Goal: Task Accomplishment & Management: Manage account settings

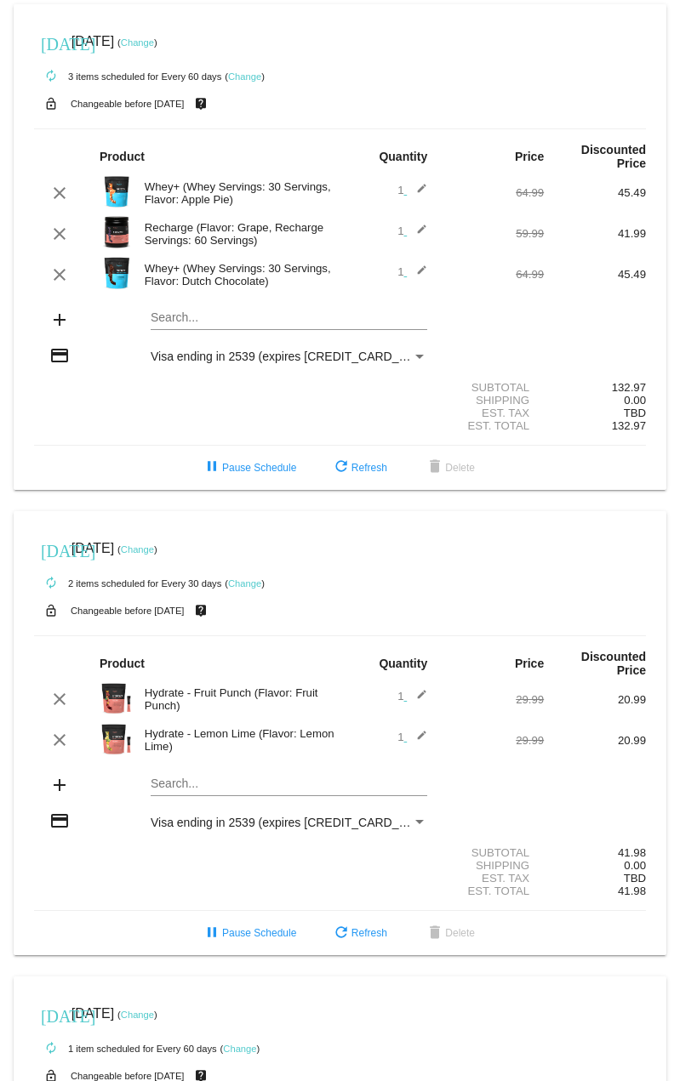
click at [236, 580] on link "Change" at bounding box center [244, 583] width 33 height 10
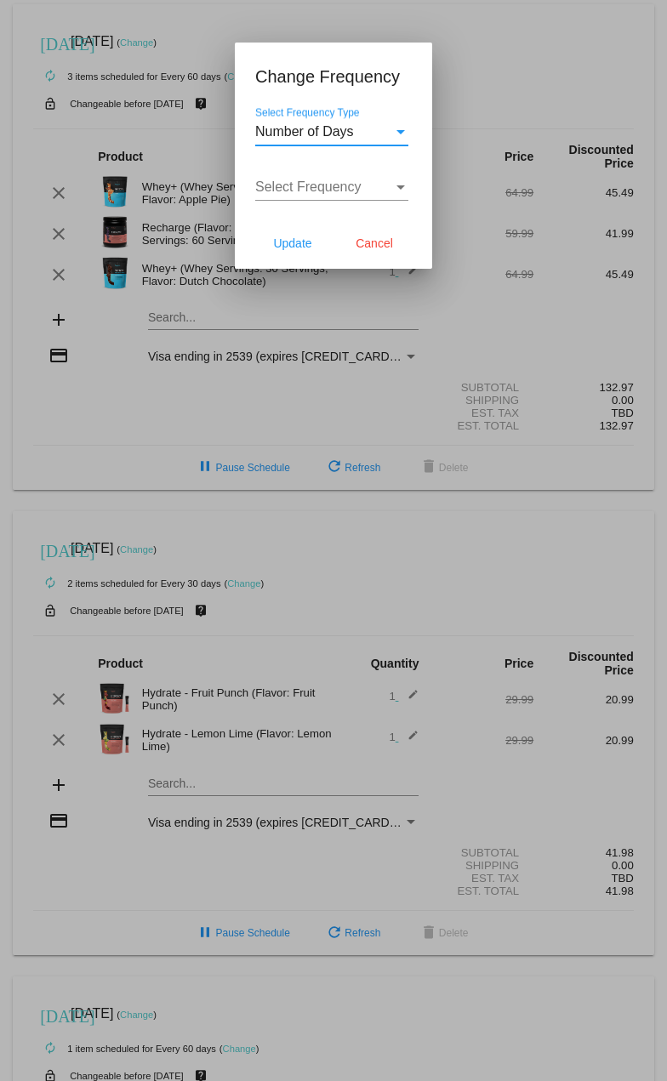
click at [395, 130] on div "Select Frequency Type" at bounding box center [400, 131] width 15 height 15
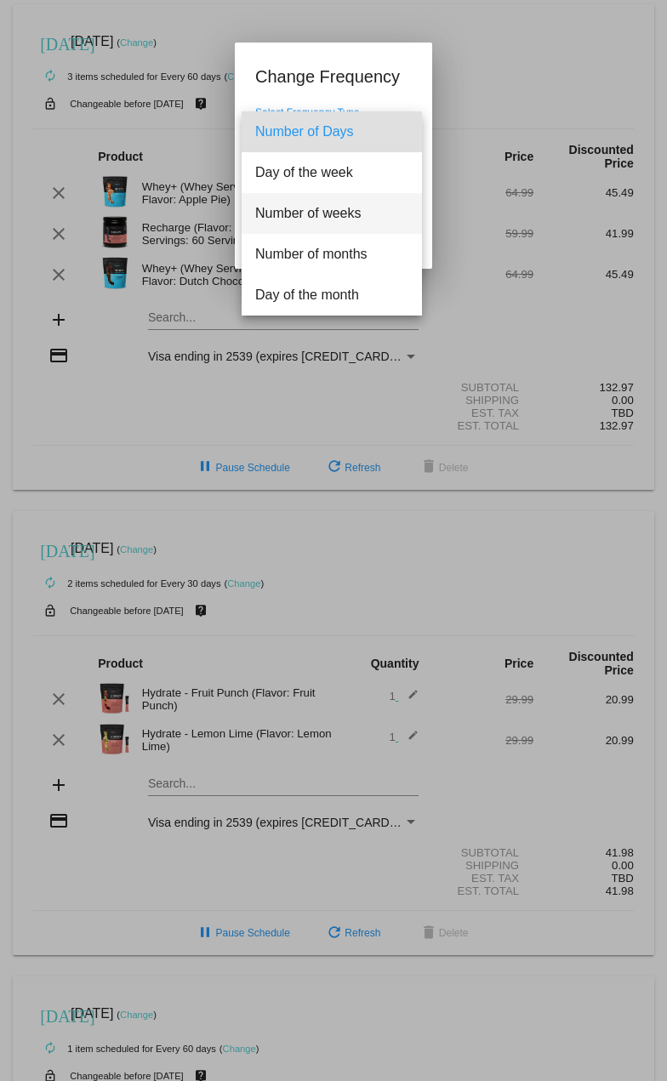
click at [327, 216] on span "Number of weeks" at bounding box center [331, 213] width 153 height 41
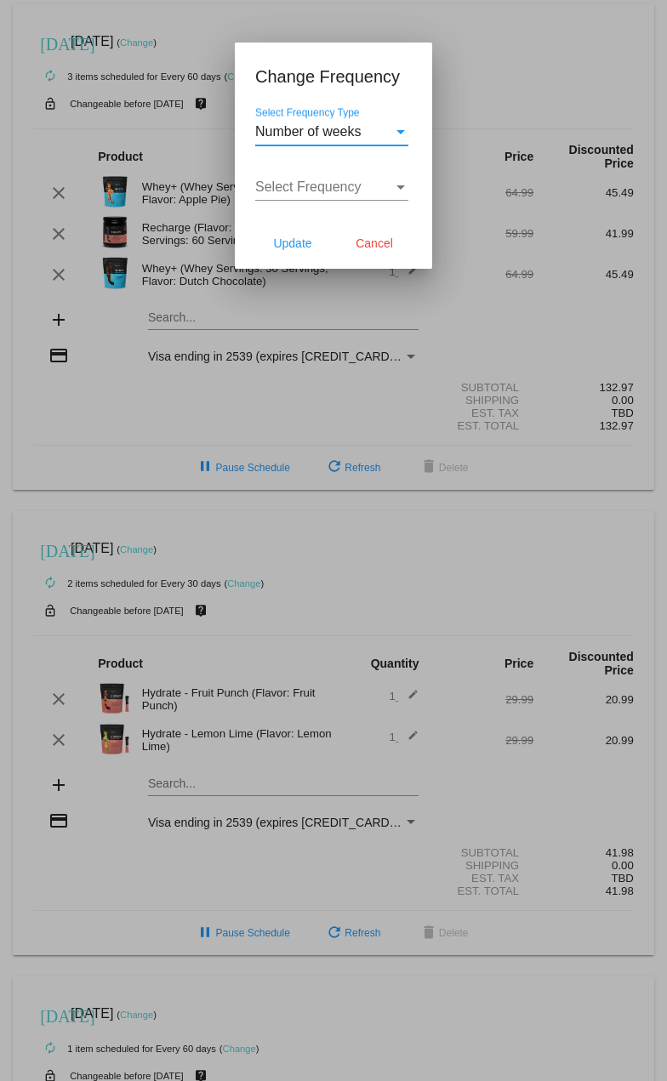
click at [385, 187] on div "Select Frequency" at bounding box center [324, 186] width 138 height 15
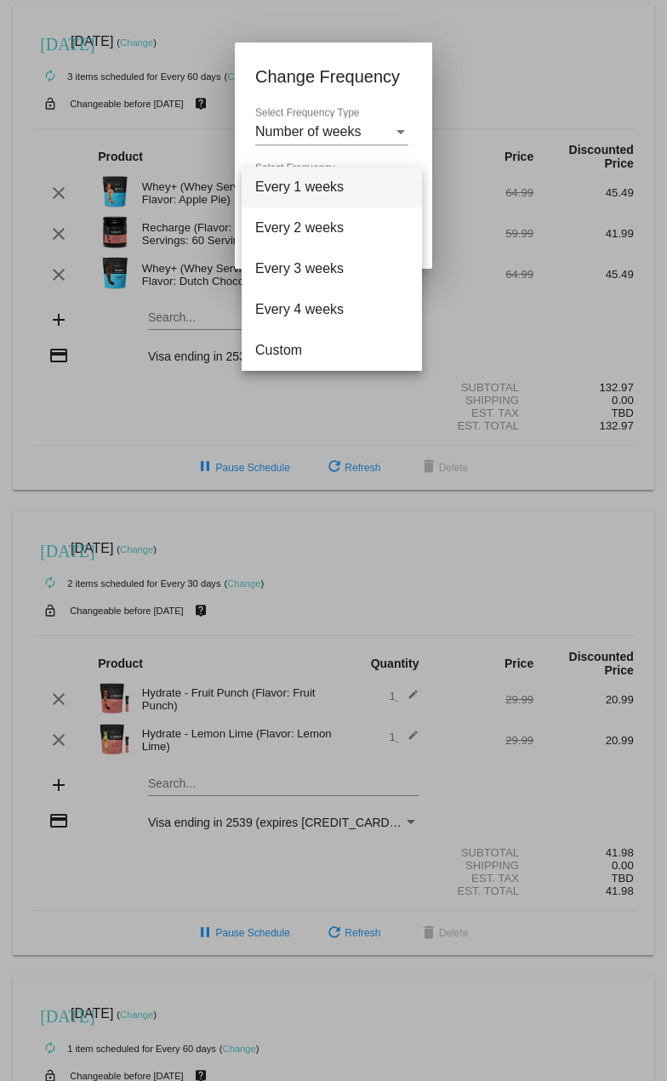
click at [403, 136] on div at bounding box center [333, 540] width 667 height 1081
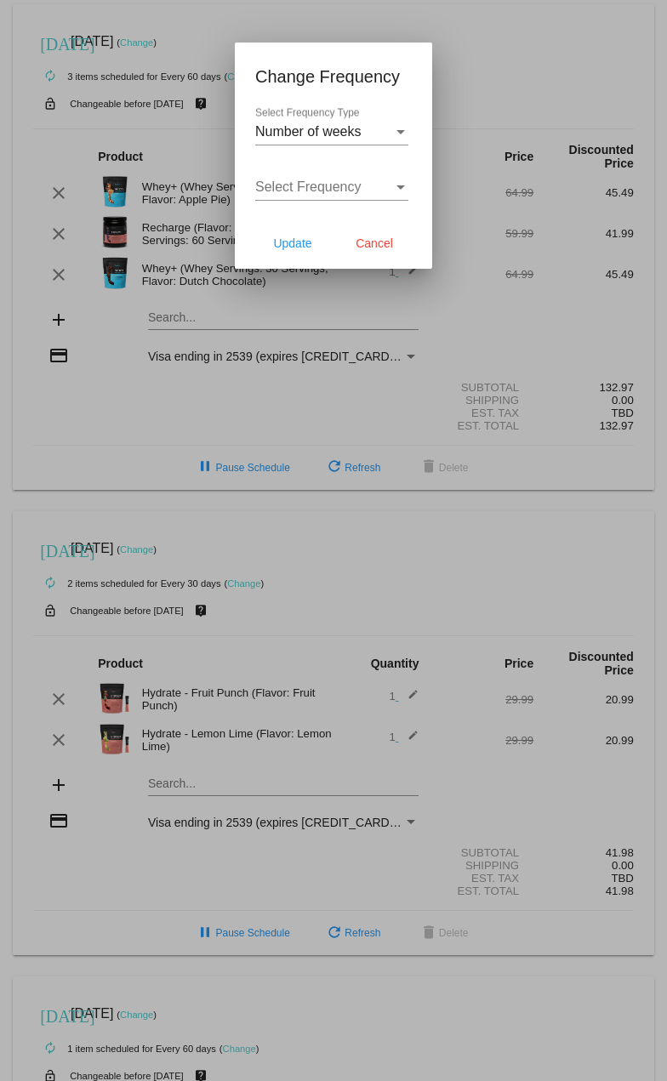
click at [403, 136] on div "Select Frequency Type" at bounding box center [400, 131] width 15 height 15
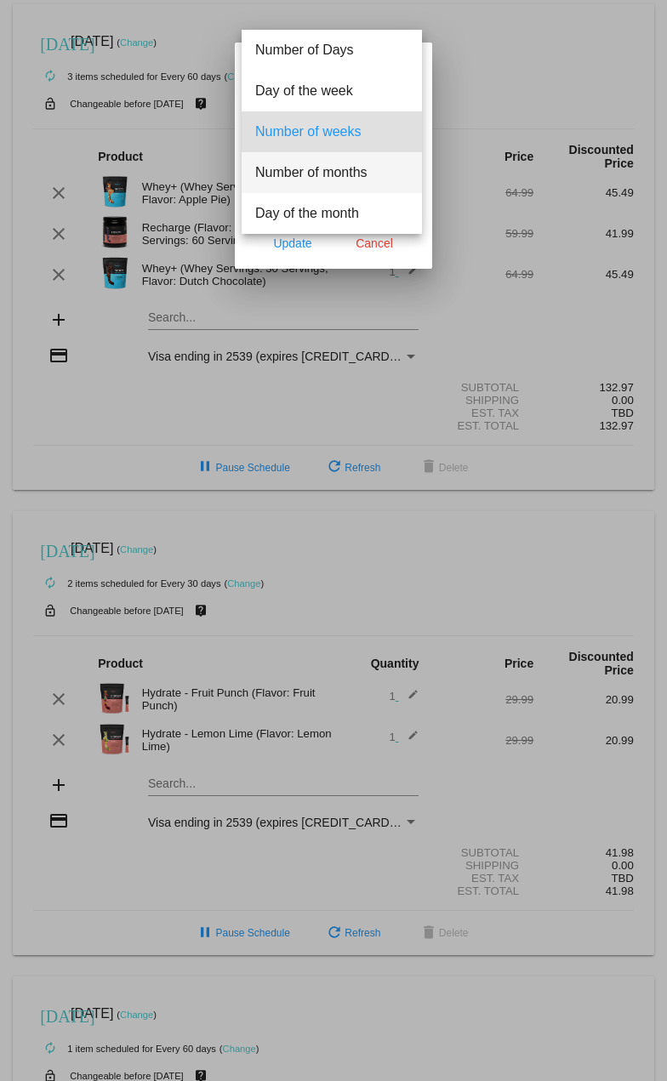
click at [344, 177] on span "Number of months" at bounding box center [331, 172] width 153 height 41
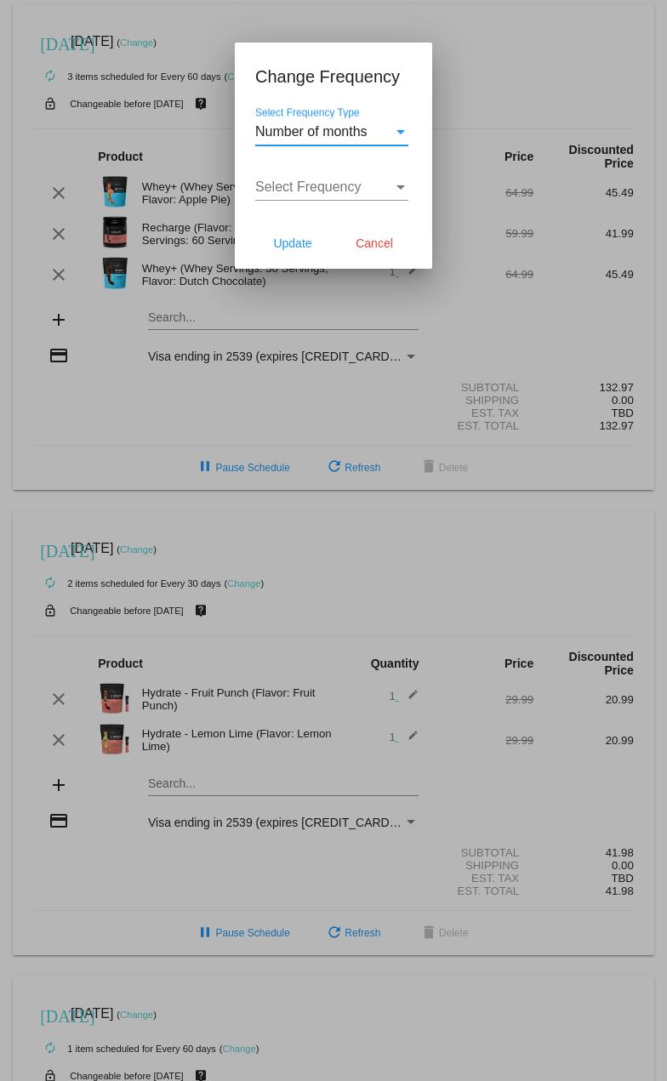
click at [388, 169] on div "Select Frequency Select Frequency" at bounding box center [331, 181] width 153 height 38
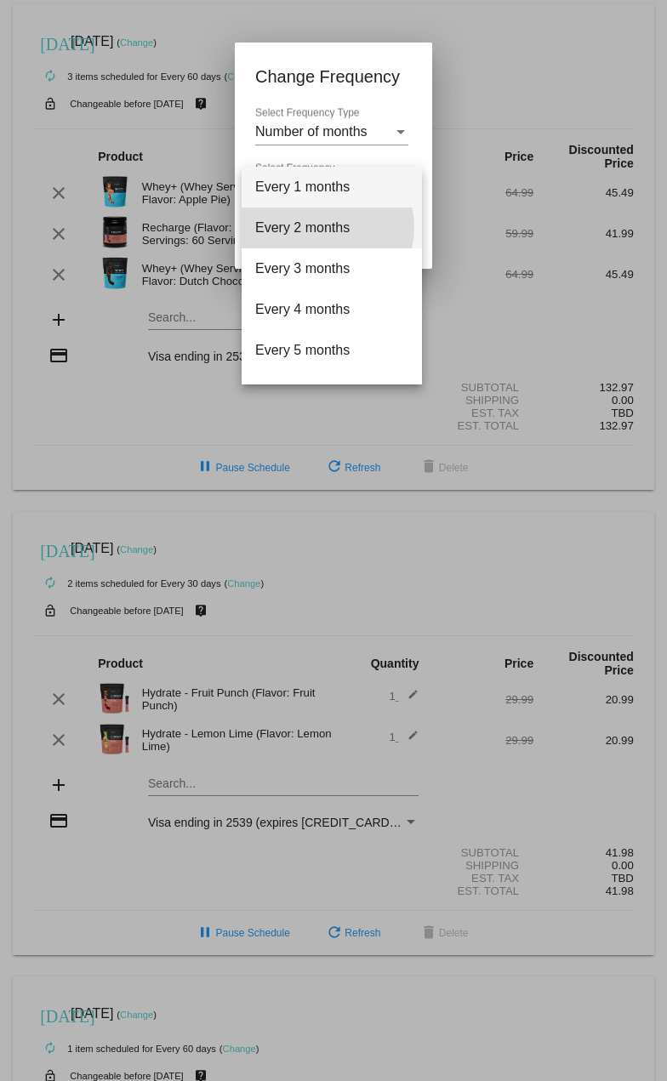
click at [327, 227] on span "Every 2 months" at bounding box center [331, 228] width 153 height 41
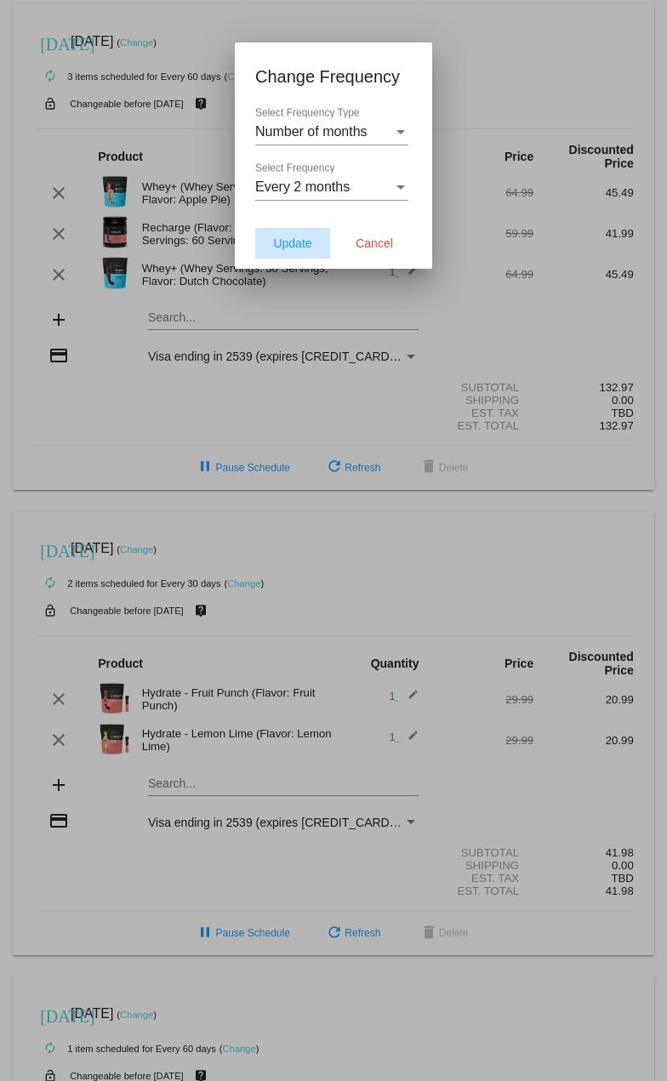
click at [315, 238] on button "Update" at bounding box center [292, 243] width 75 height 31
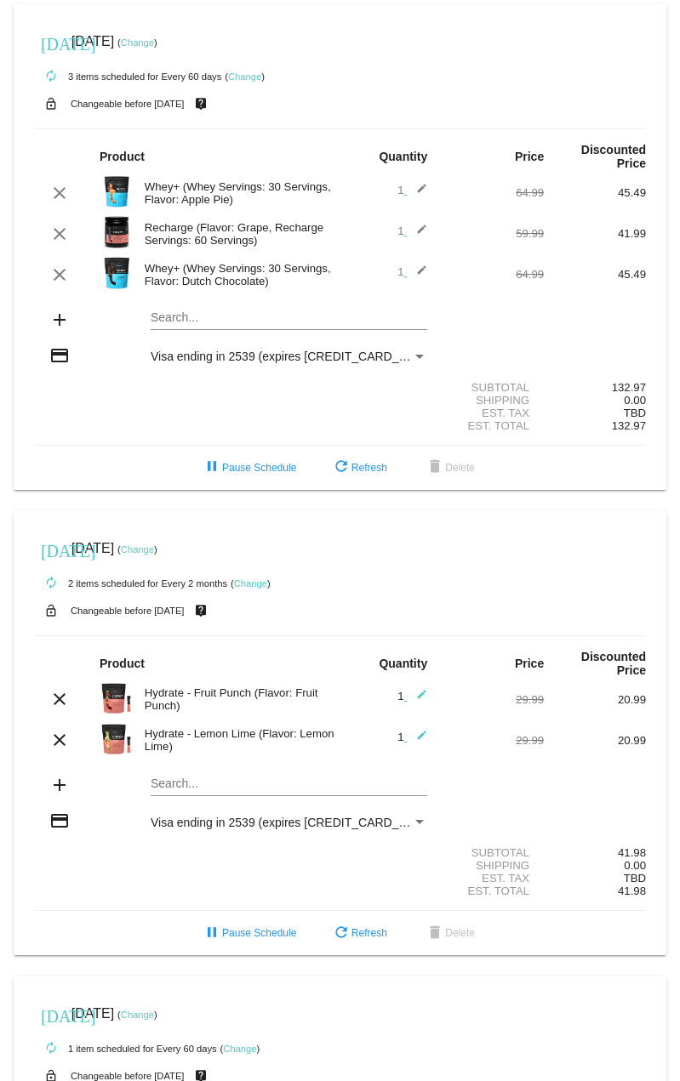
click at [154, 549] on link "Change" at bounding box center [137, 549] width 33 height 10
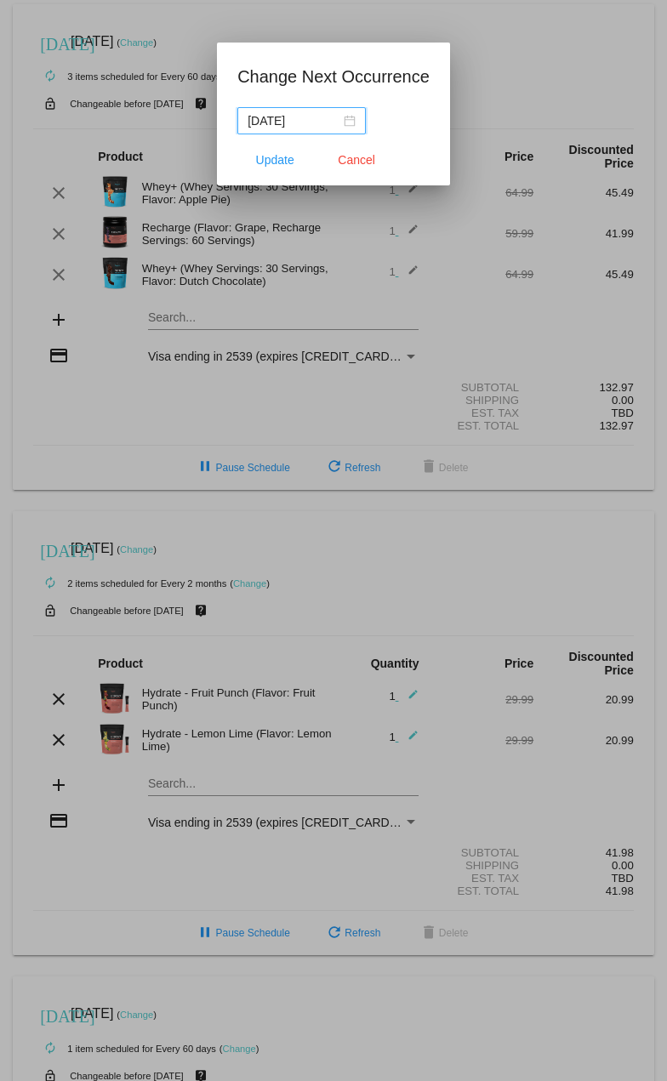
click at [352, 128] on div "[DATE]" at bounding box center [301, 120] width 108 height 19
click at [350, 161] on span "Cancel" at bounding box center [356, 160] width 37 height 14
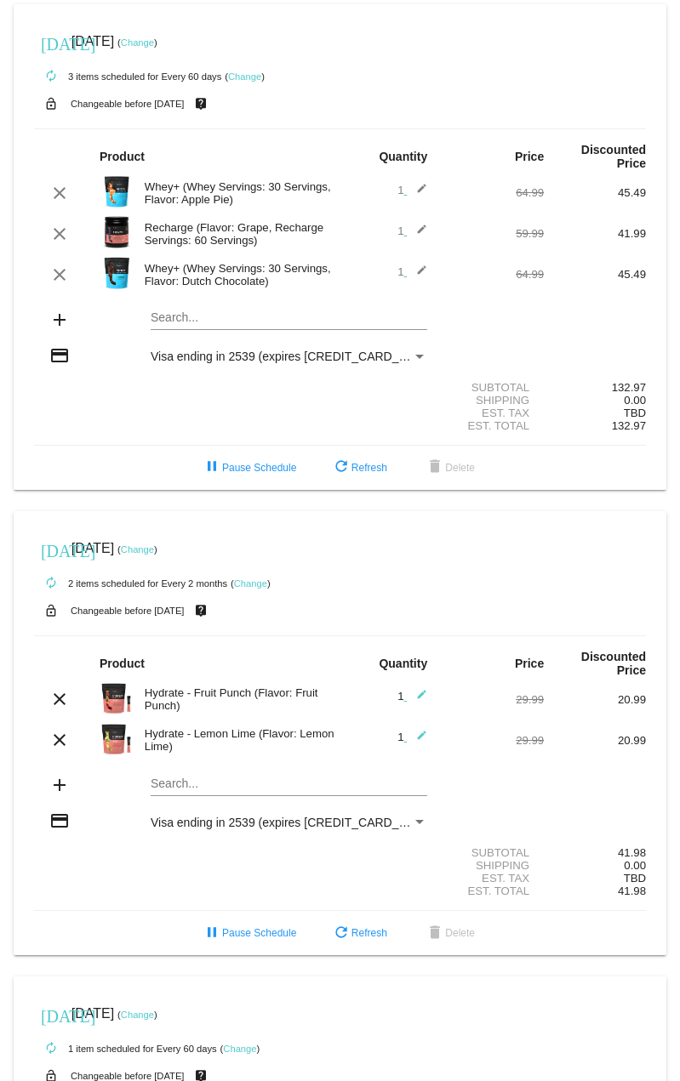
click at [257, 585] on link "Change" at bounding box center [250, 583] width 33 height 10
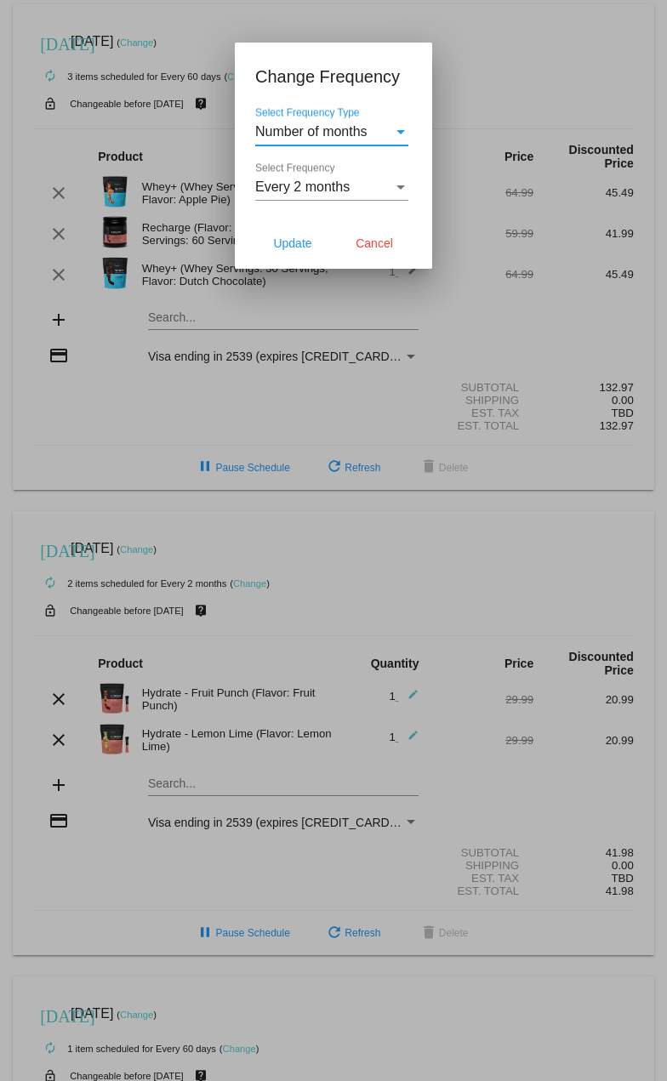
click at [394, 180] on div "Select Frequency" at bounding box center [400, 186] width 15 height 15
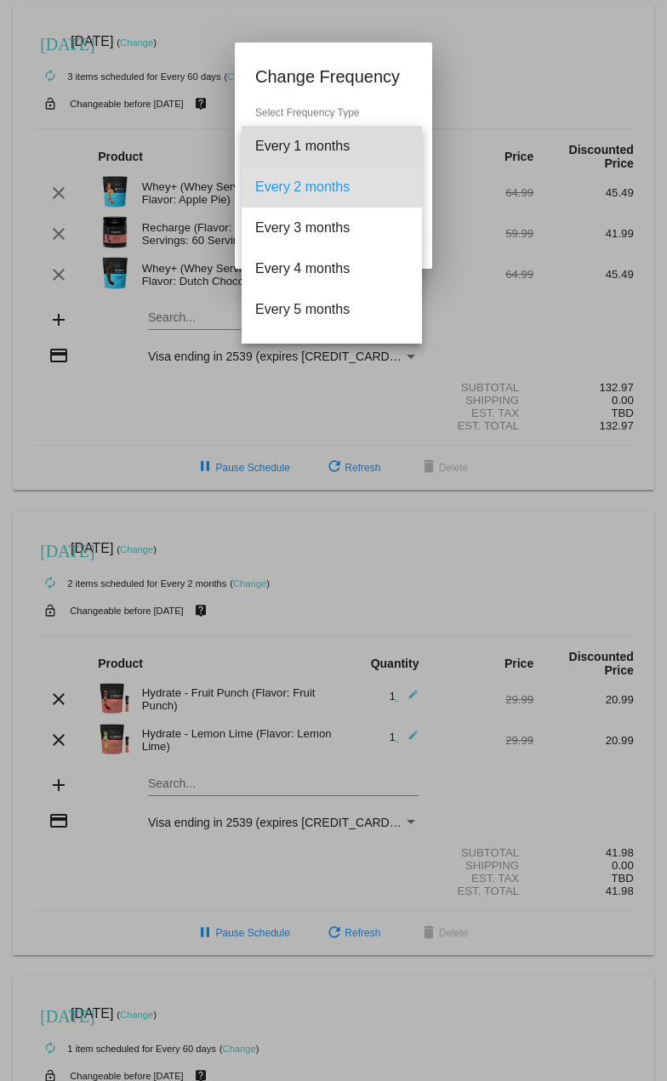
click at [374, 141] on span "Every 1 months" at bounding box center [331, 146] width 153 height 41
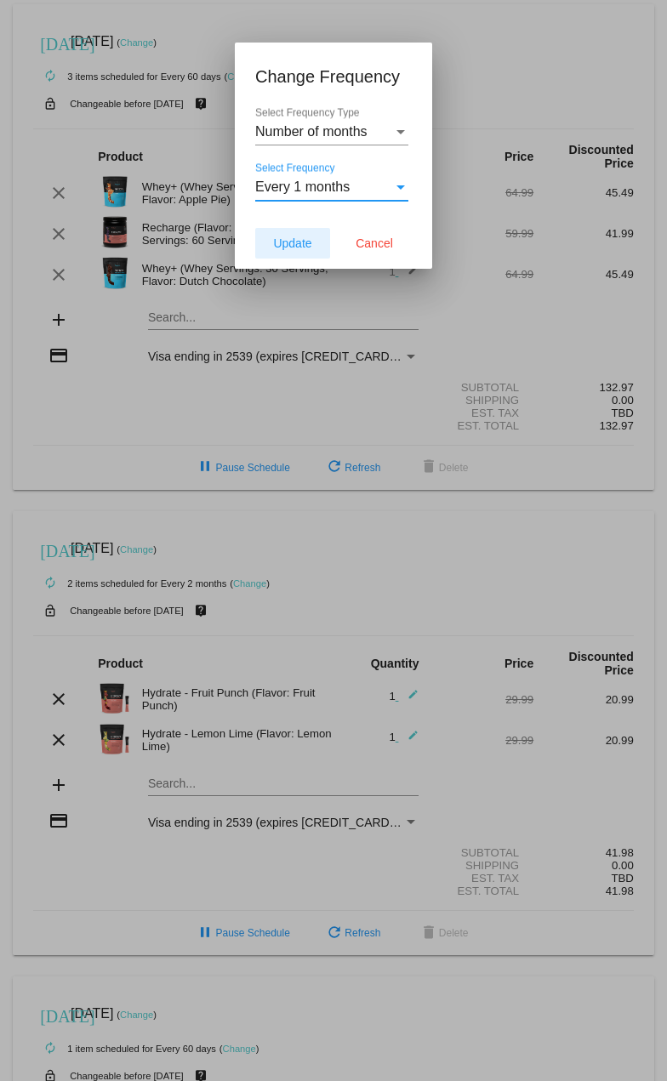
click at [292, 233] on button "Update" at bounding box center [292, 243] width 75 height 31
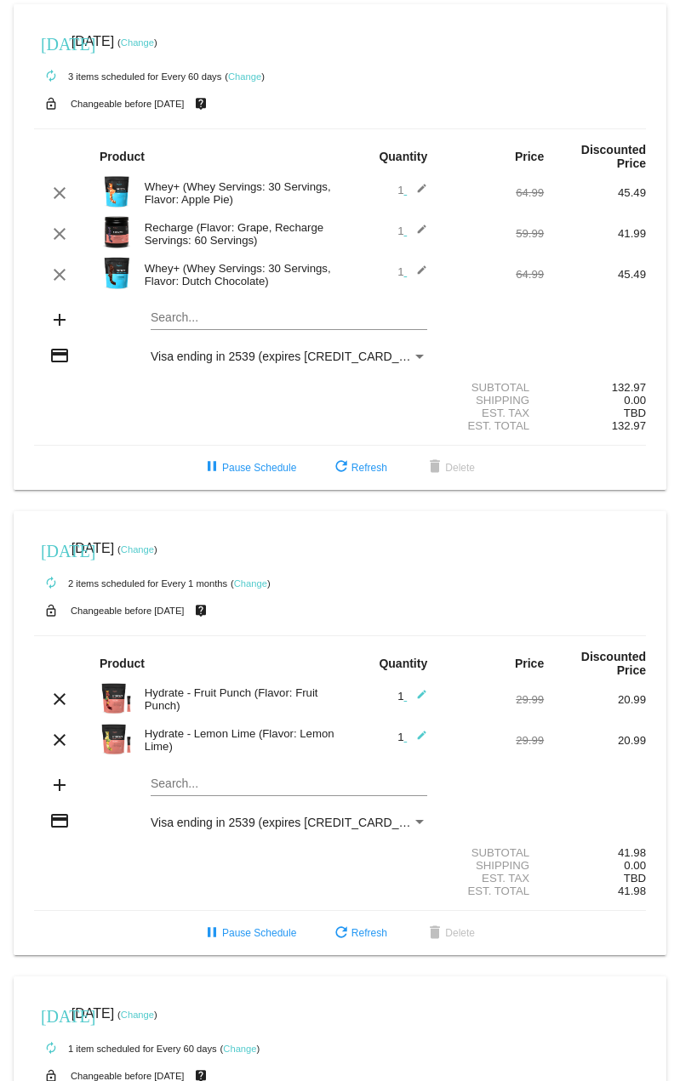
click at [409, 189] on mat-icon "edit" at bounding box center [417, 193] width 20 height 20
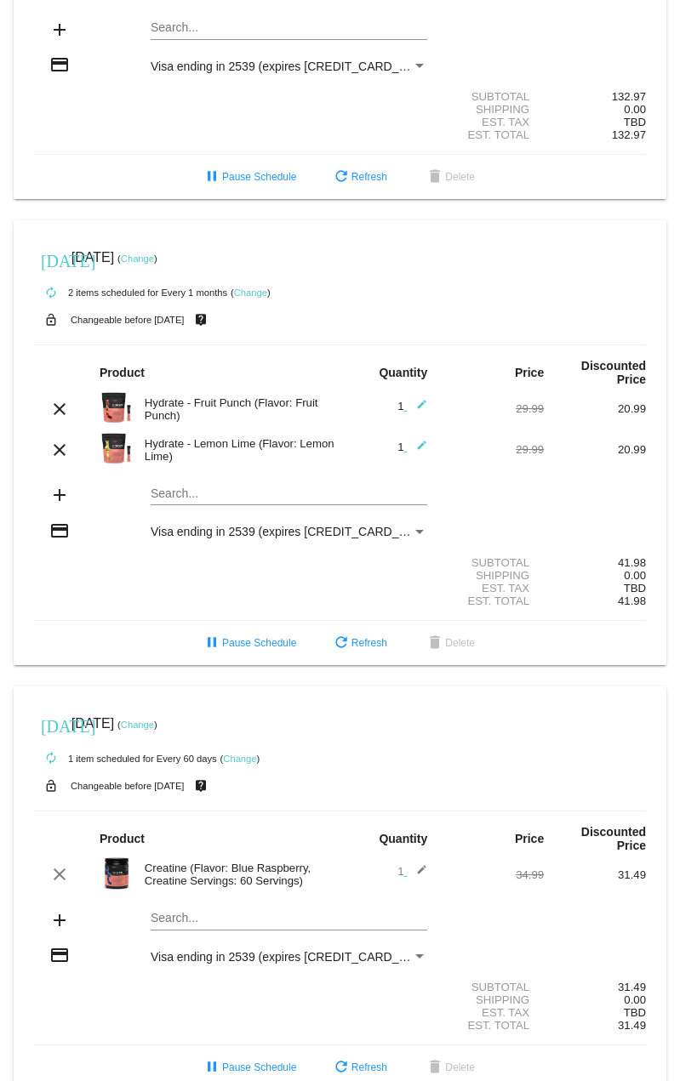
scroll to position [329, 0]
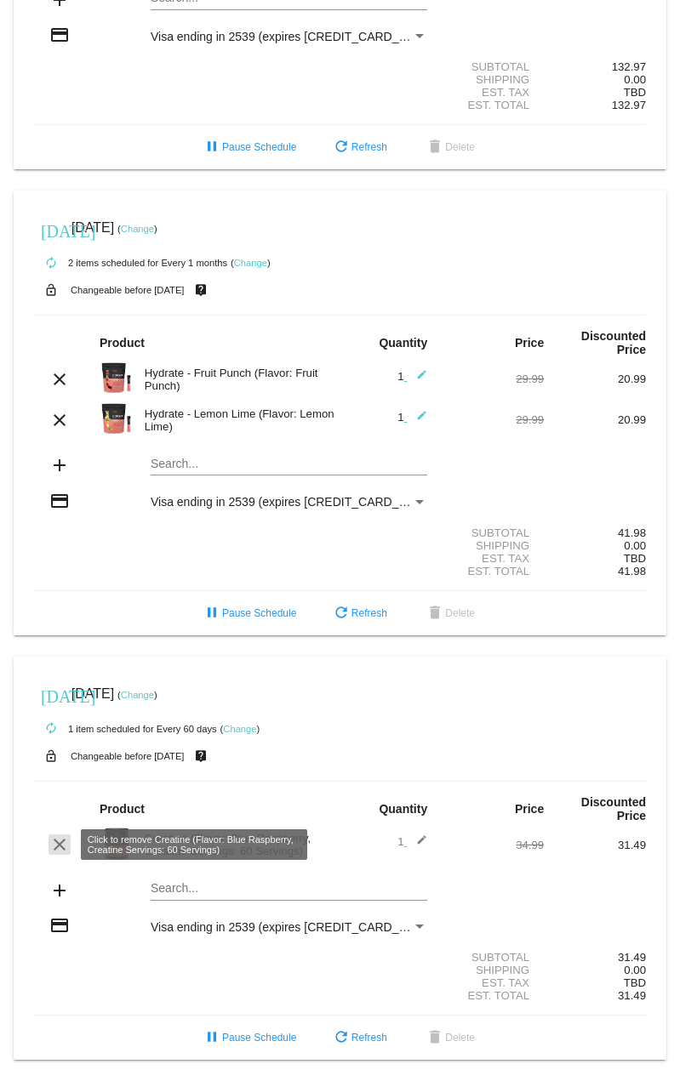
click at [62, 841] on mat-icon "clear" at bounding box center [59, 844] width 20 height 20
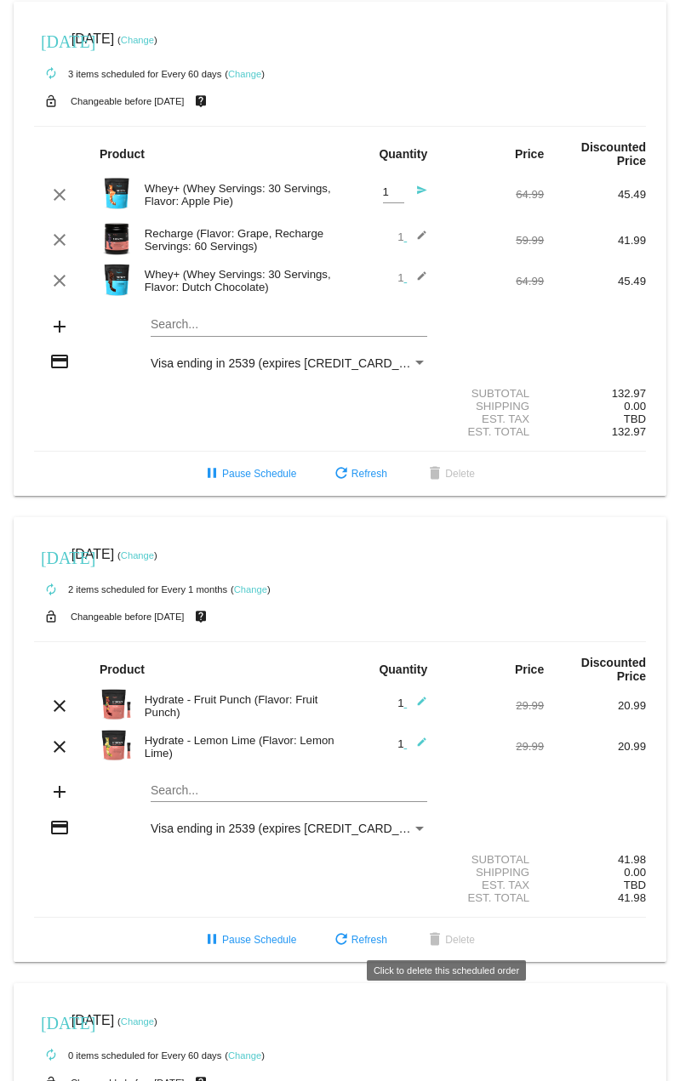
scroll to position [0, 0]
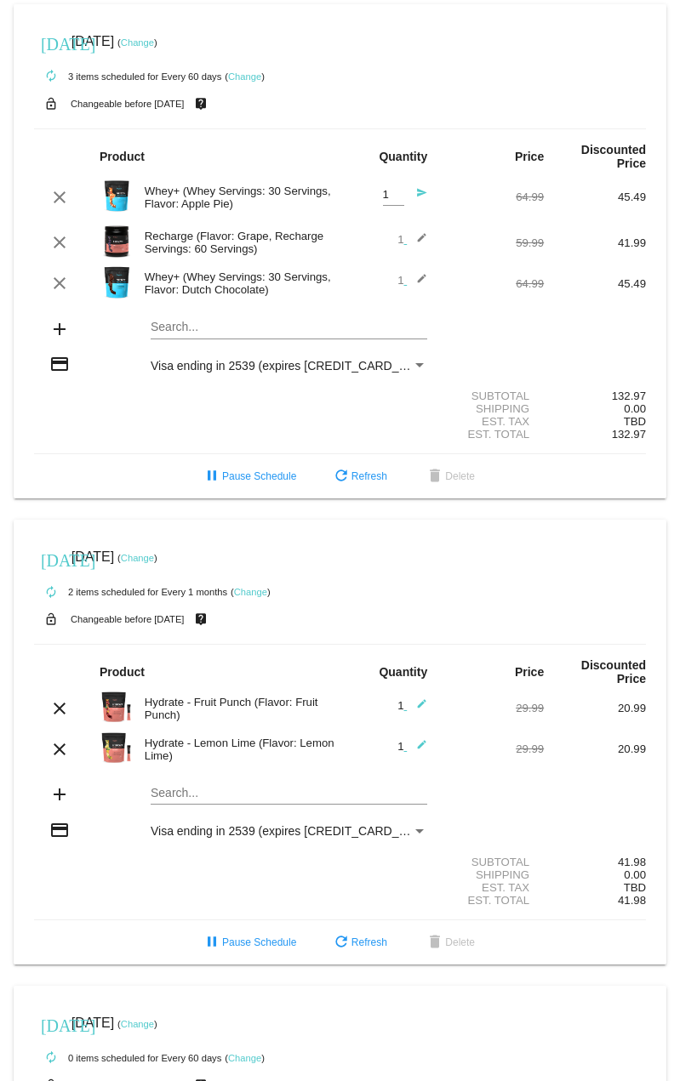
click at [55, 324] on mat-icon "add" at bounding box center [59, 329] width 20 height 20
click at [178, 325] on mat-card "[DATE] [DATE] ( Change ) autorenew 3 items scheduled for Every 60 days ( Change…" at bounding box center [340, 251] width 652 height 494
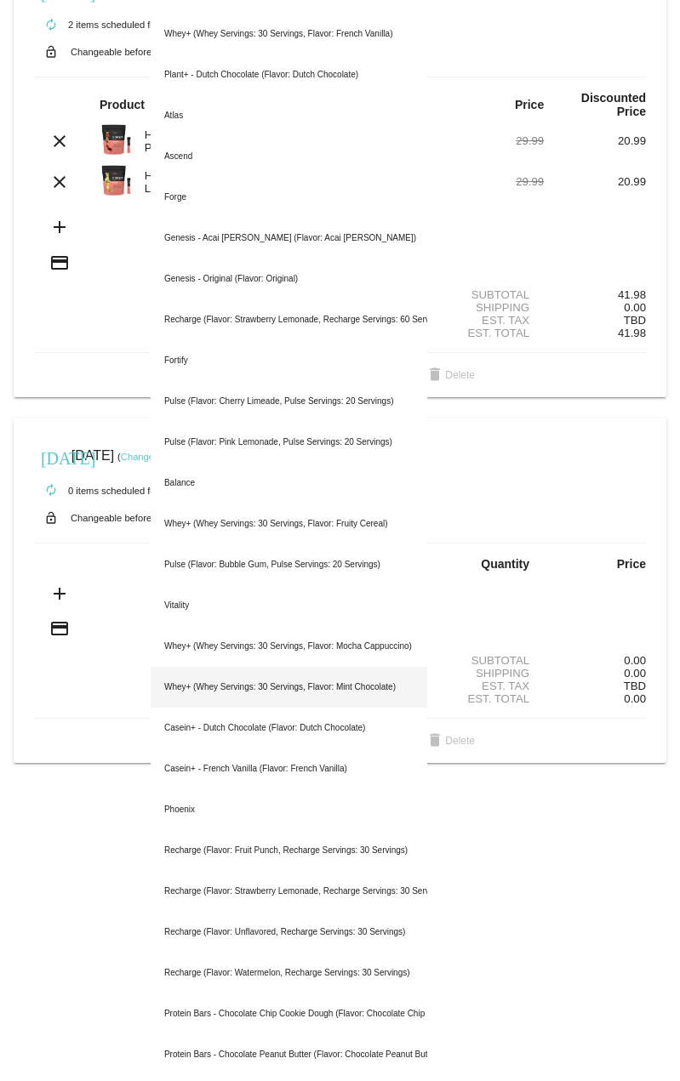
scroll to position [765, 0]
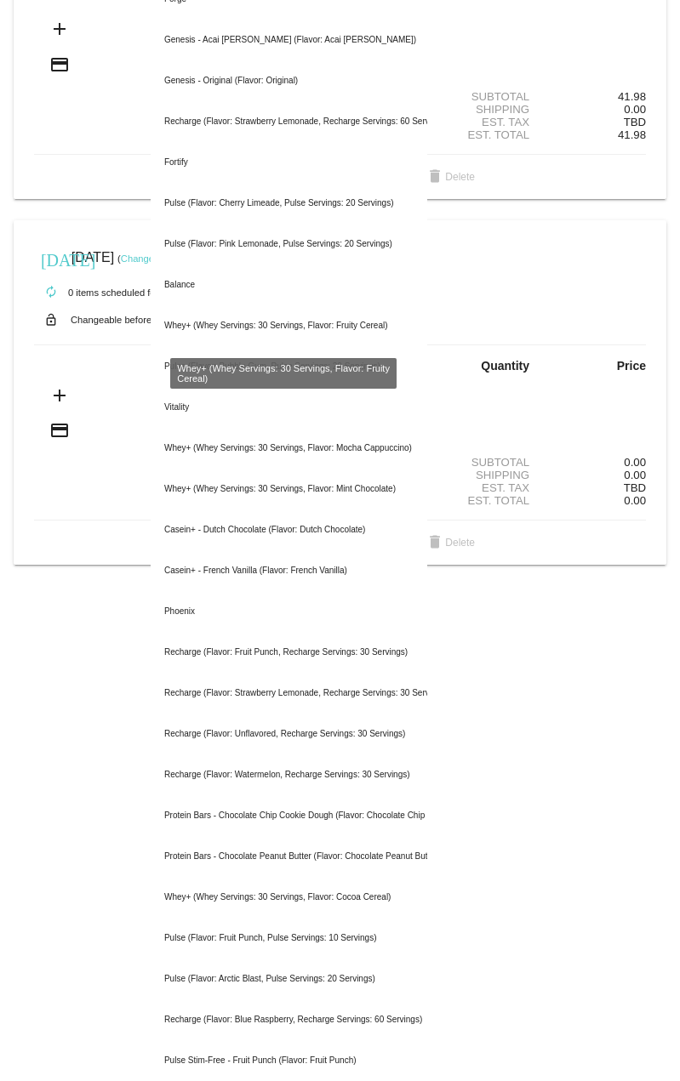
click at [288, 338] on div "Whey+ (Whey Servings: 30 Servings, Flavor: Fruity Cereal)" at bounding box center [289, 325] width 276 height 41
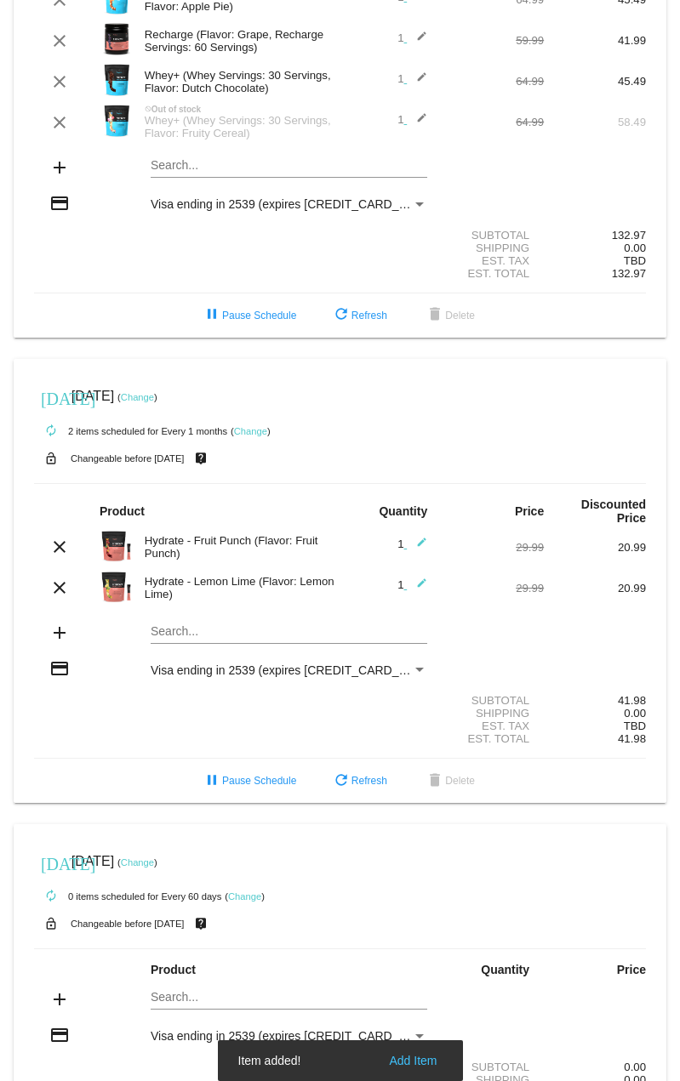
scroll to position [0, 0]
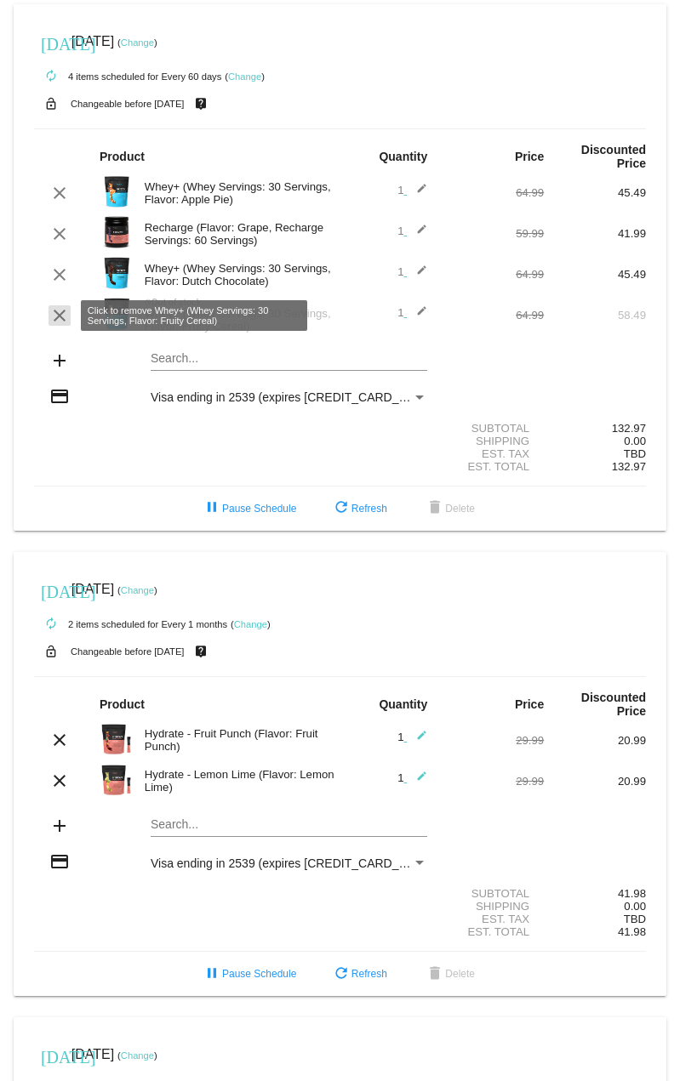
click at [61, 317] on mat-icon "clear" at bounding box center [59, 315] width 20 height 20
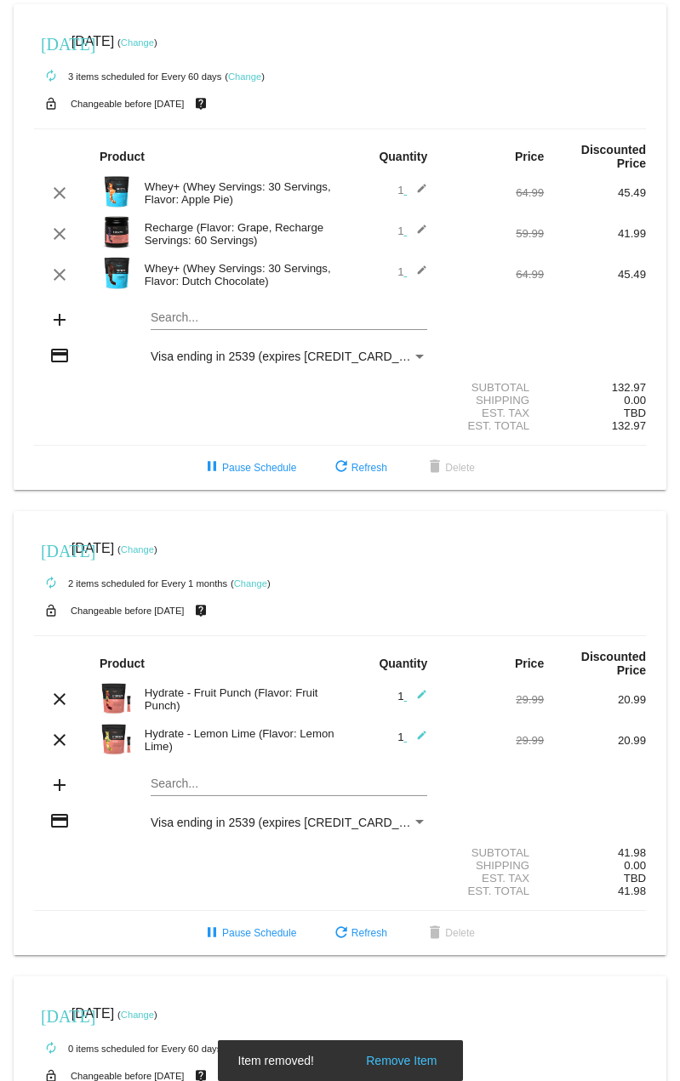
click at [187, 313] on mat-card "[DATE] [DATE] ( Change ) autorenew 3 items scheduled for Every 60 days ( Change…" at bounding box center [340, 247] width 652 height 486
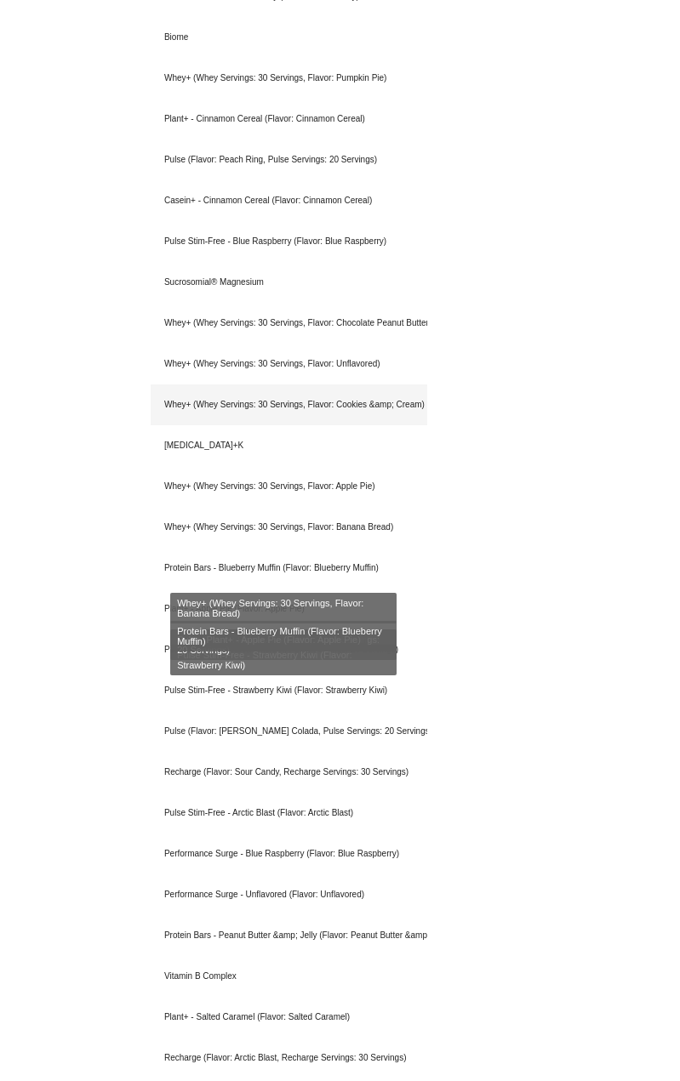
scroll to position [2563, 0]
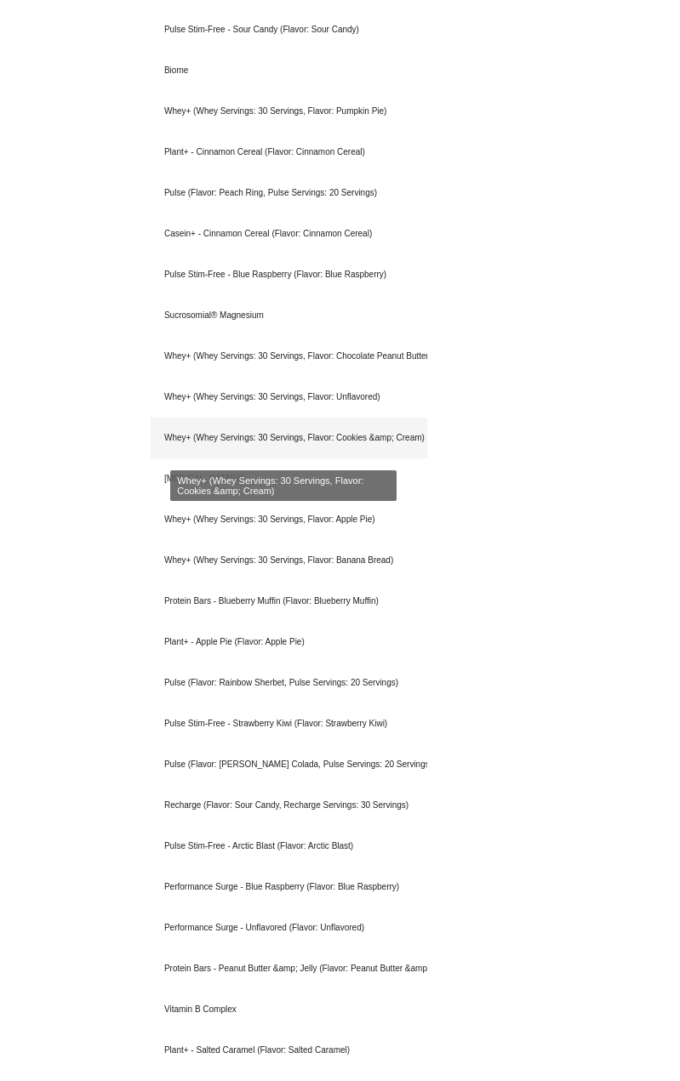
click at [357, 431] on div "Whey+ (Whey Servings: 30 Servings, Flavor: Cookies &amp; Cream)" at bounding box center [289, 438] width 276 height 41
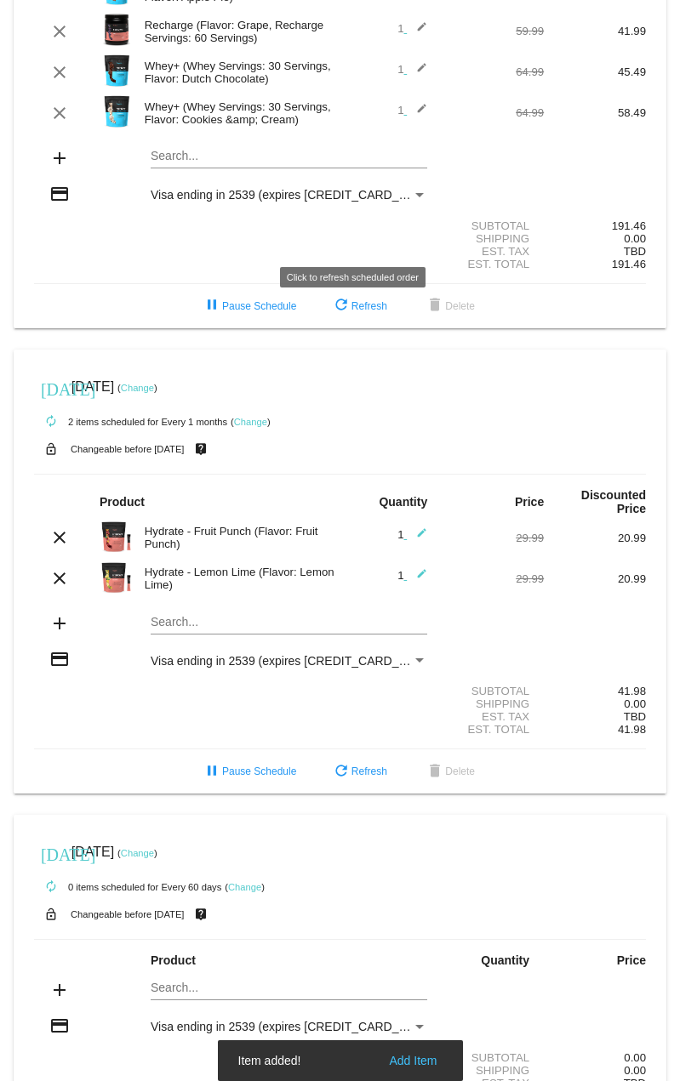
scroll to position [0, 0]
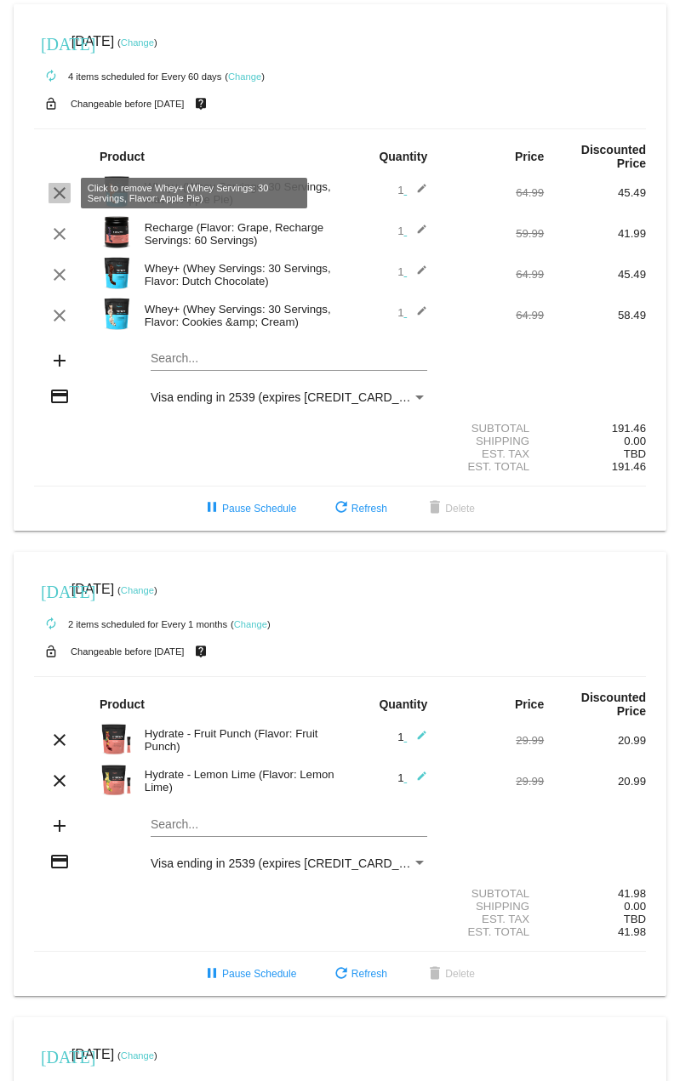
click at [55, 187] on mat-icon "clear" at bounding box center [59, 193] width 20 height 20
